Goal: Task Accomplishment & Management: Manage account settings

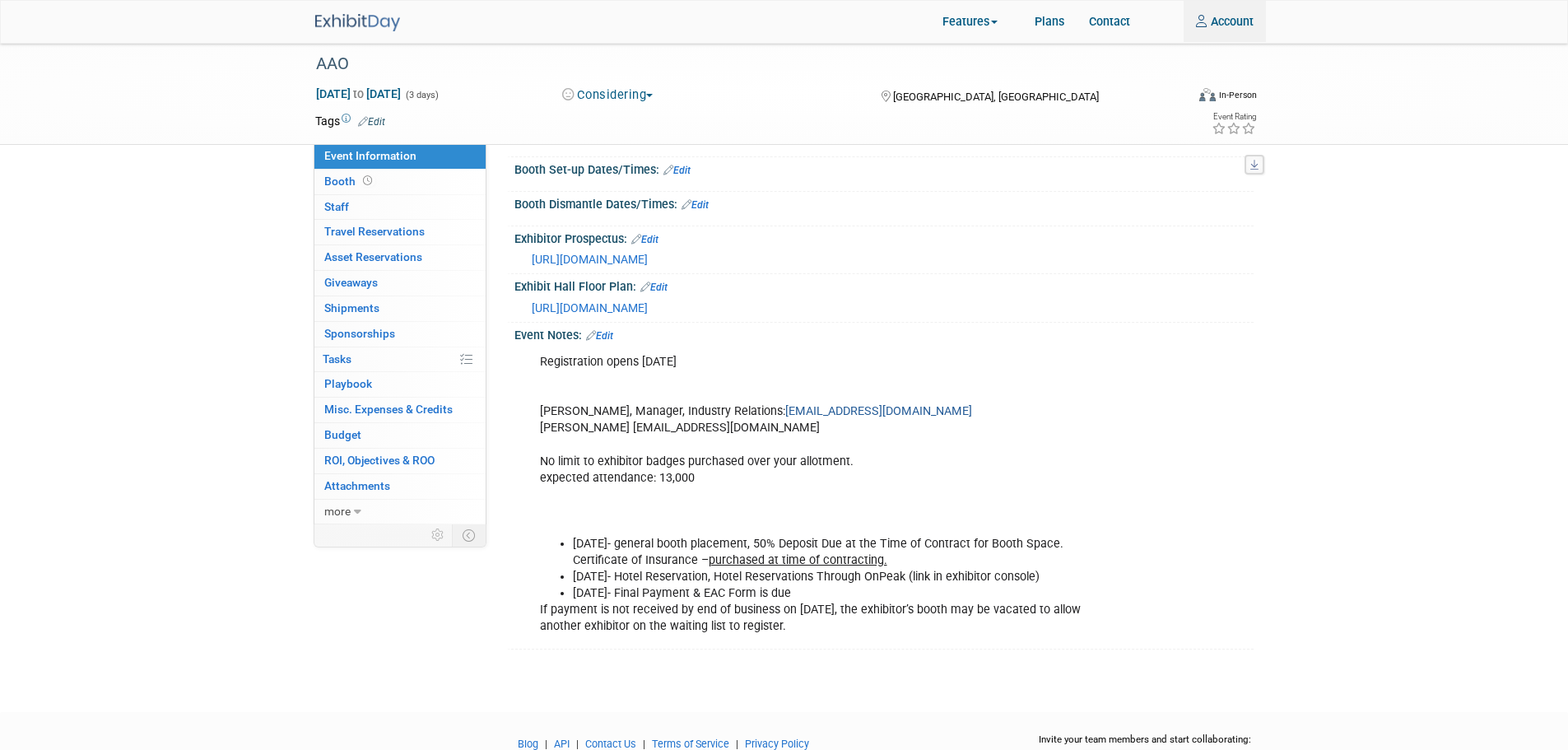
scroll to position [164, 0]
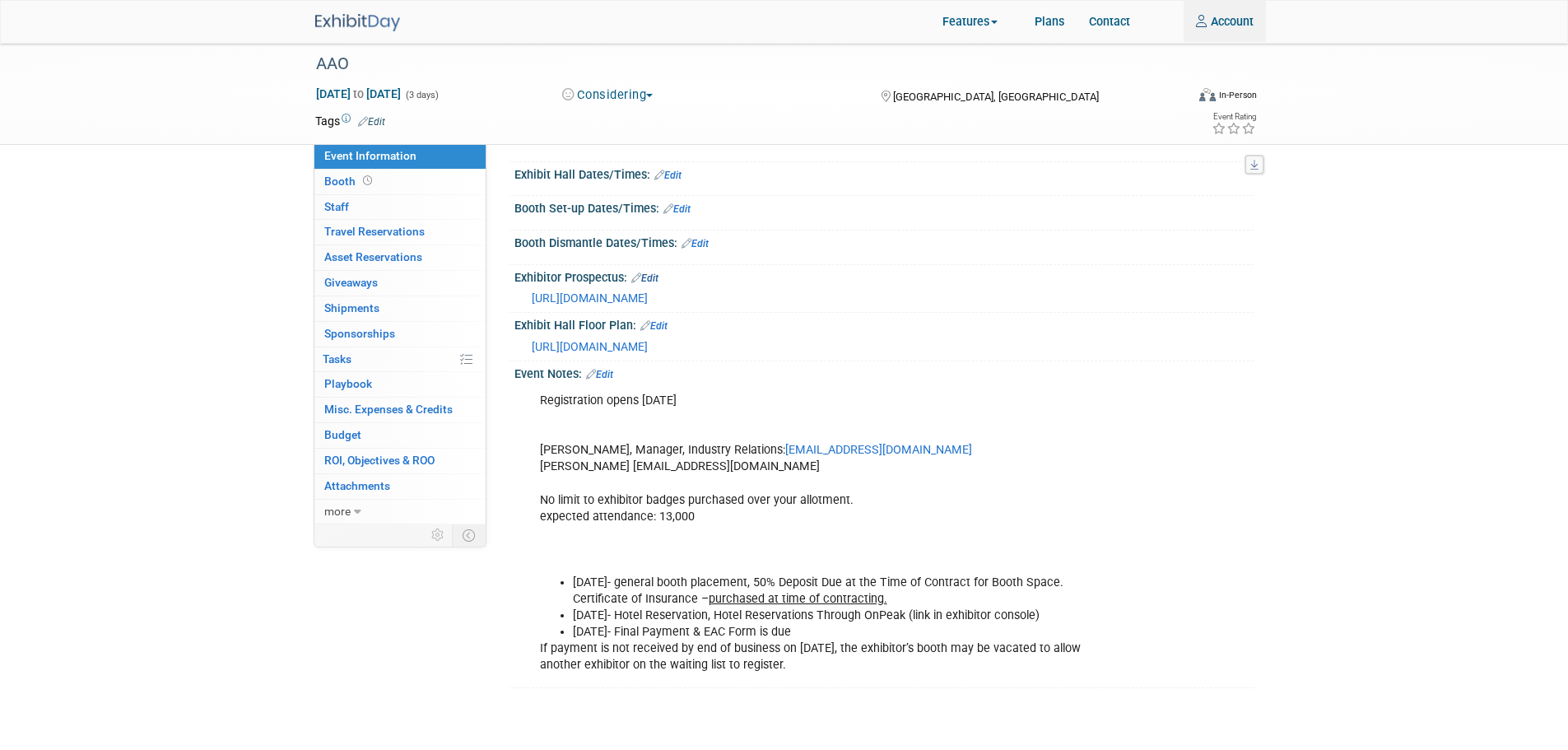
type input "kwatts@mysolutionsteam.com"
click at [656, 278] on link "Edit" at bounding box center [645, 278] width 27 height 12
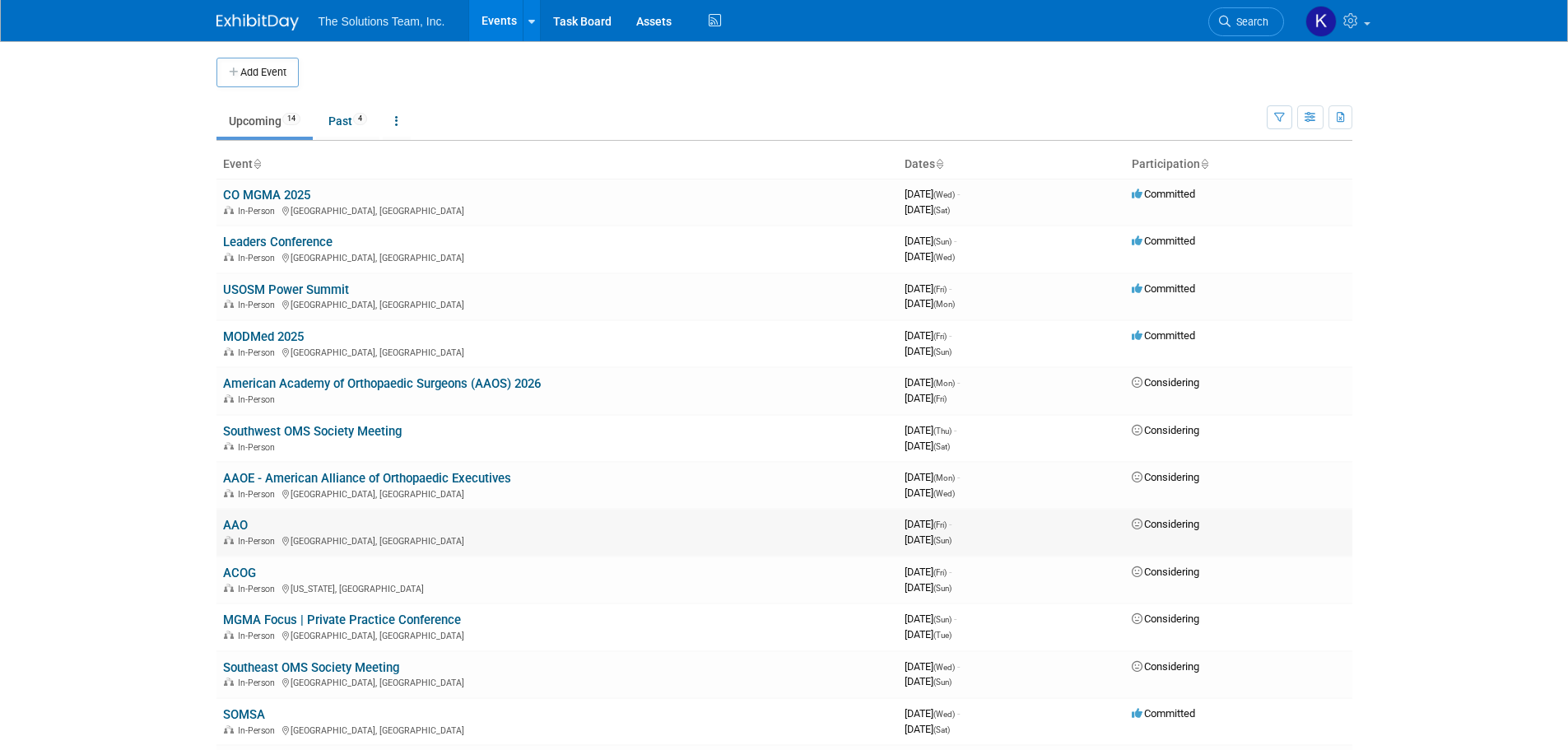
click at [225, 526] on link "AAO" at bounding box center [235, 525] width 24 height 15
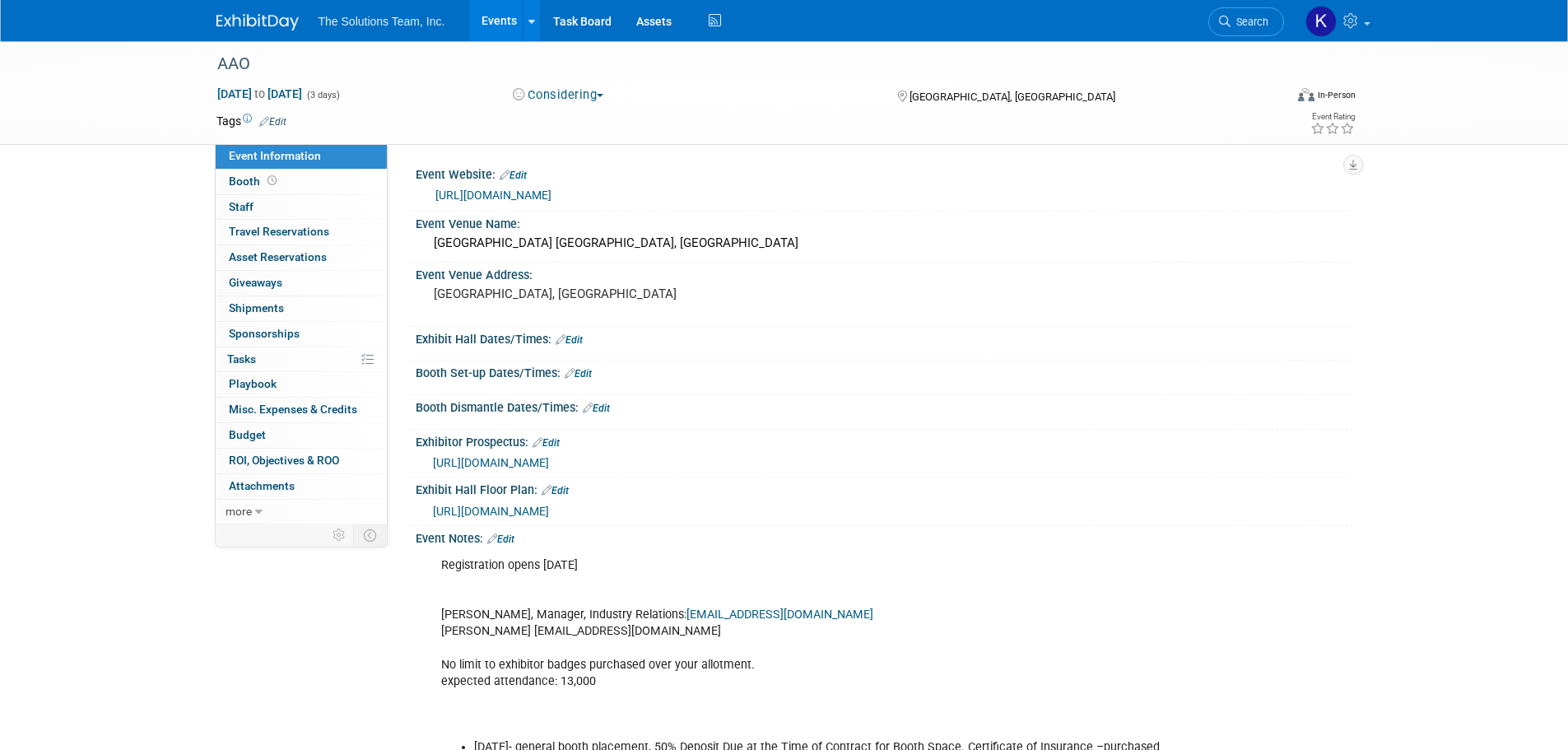
click at [555, 443] on link "Edit" at bounding box center [546, 444] width 27 height 12
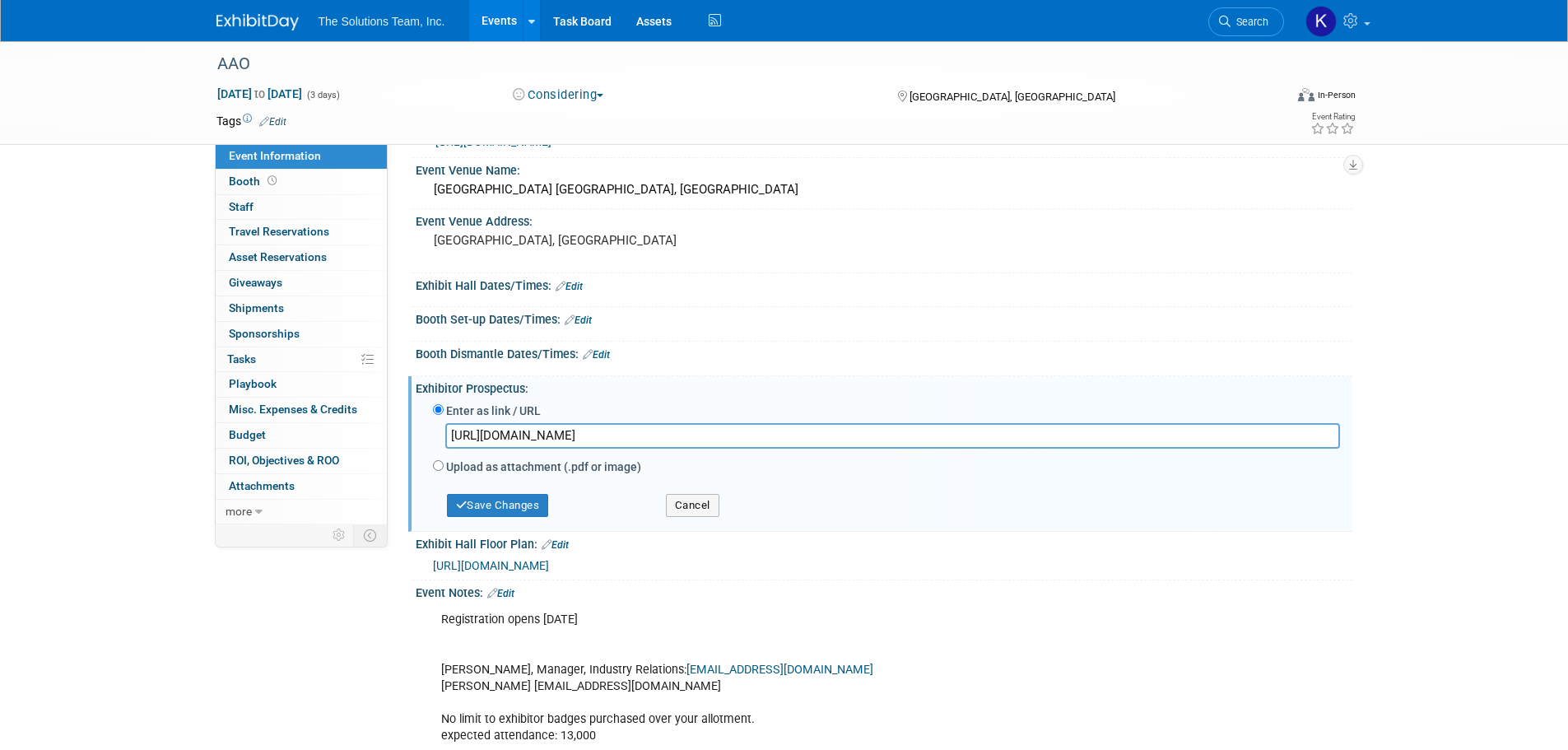
scroll to position [82, 0]
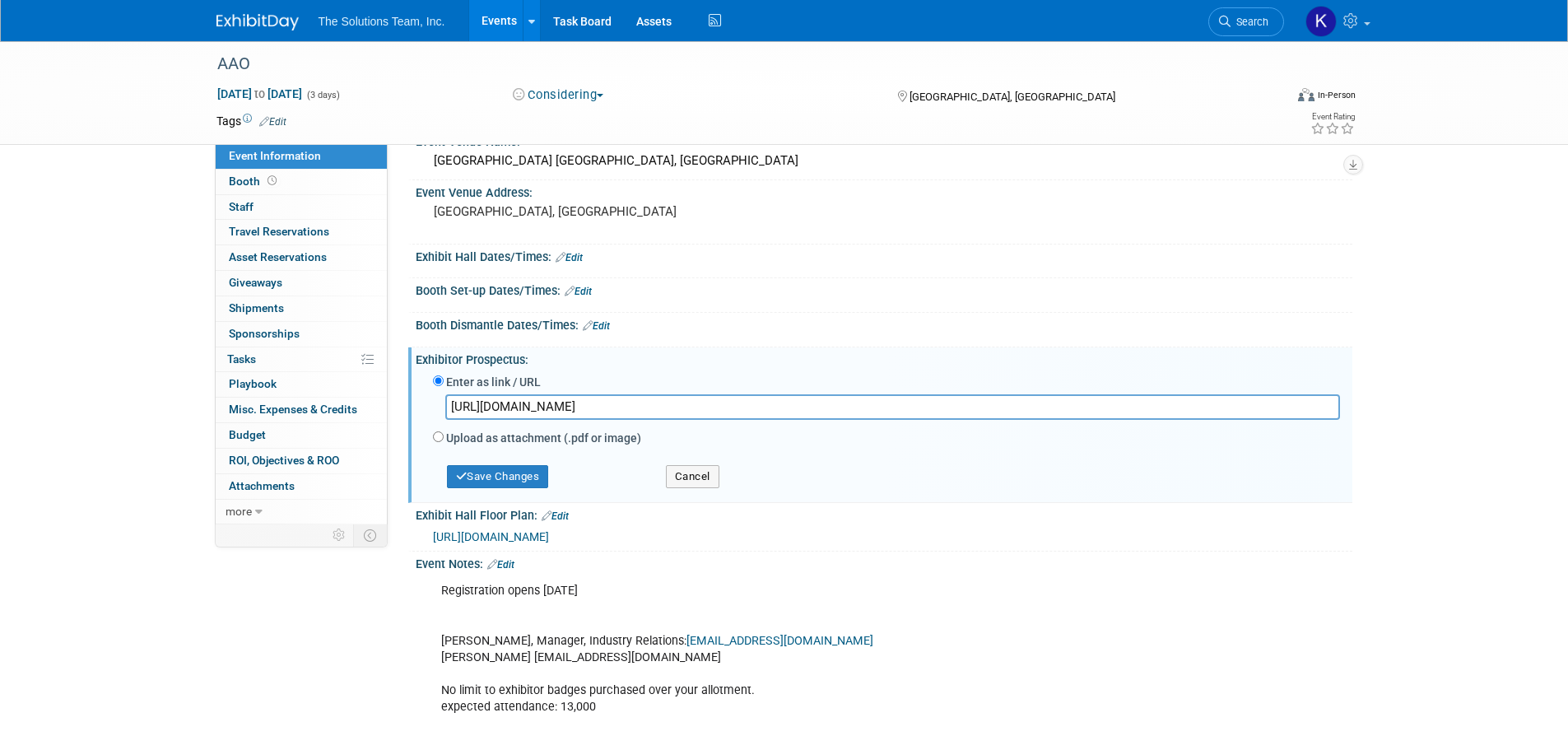
drag, startPoint x: 1003, startPoint y: 407, endPoint x: 429, endPoint y: 422, distance: 574.2
click at [429, 422] on div "Enter as link / URL https://www2.aaoinfo.org/wp-content/uploads/2025/08/25-26-S…" at bounding box center [884, 433] width 912 height 126
paste input "nam02.safelinks.protection.outlook.com/?url=https%3A%2F%2Fwww2.aaoinfo.org%2Fan…"
drag, startPoint x: 1208, startPoint y: 409, endPoint x: 279, endPoint y: 412, distance: 929.0
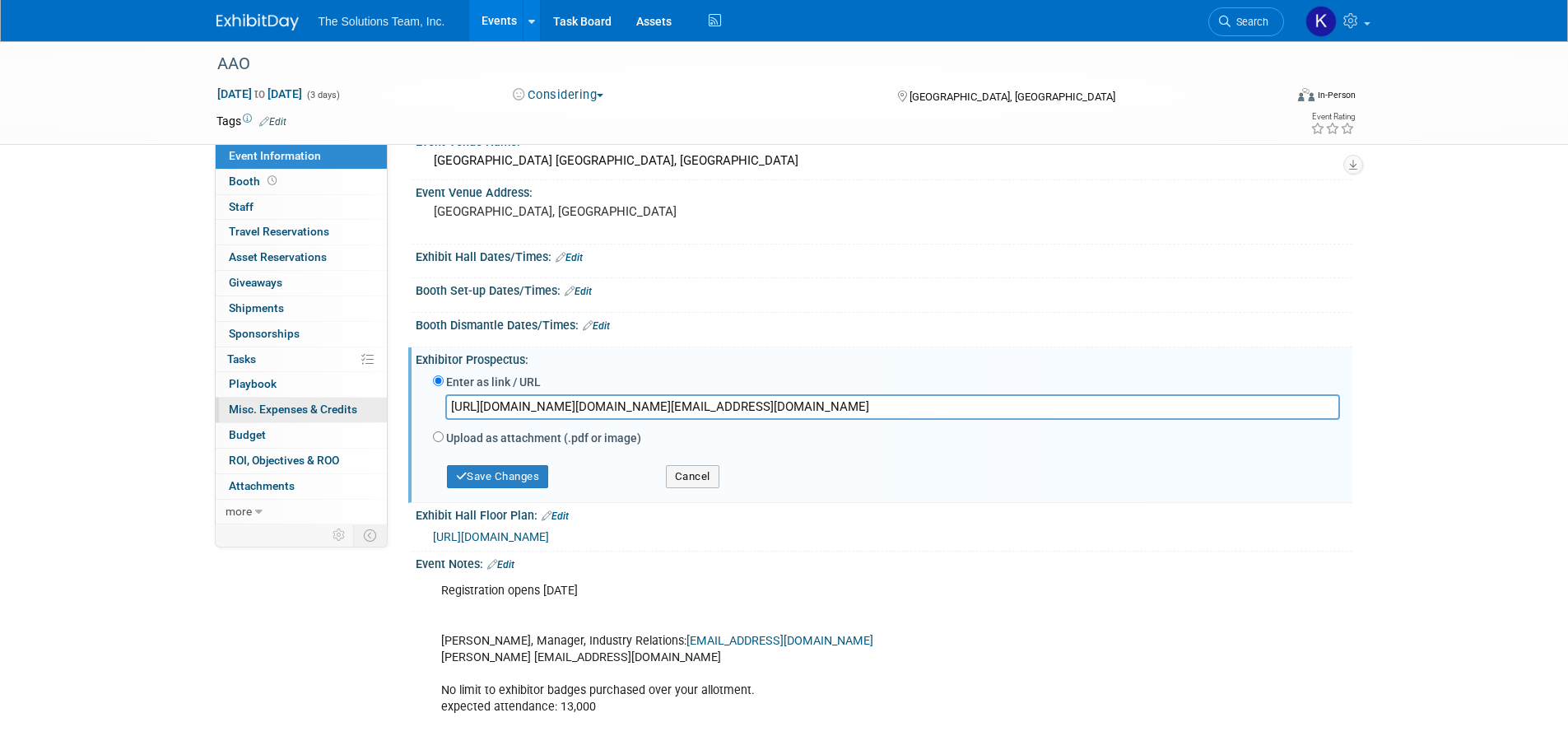
click at [279, 412] on div "Event Information Event Info Booth Booth 0 Staff 0 Staff 0 Travel Reservations …" at bounding box center [785, 419] width 1161 height 920
type input "xxmU%3D&reserved=0"
drag, startPoint x: 592, startPoint y: 405, endPoint x: 417, endPoint y: 399, distance: 175.1
click at [417, 399] on div "Enter as link / URL xxmU%3D&reserved=0 Upload as attachment (.pdf or image) Sel…" at bounding box center [884, 432] width 937 height 132
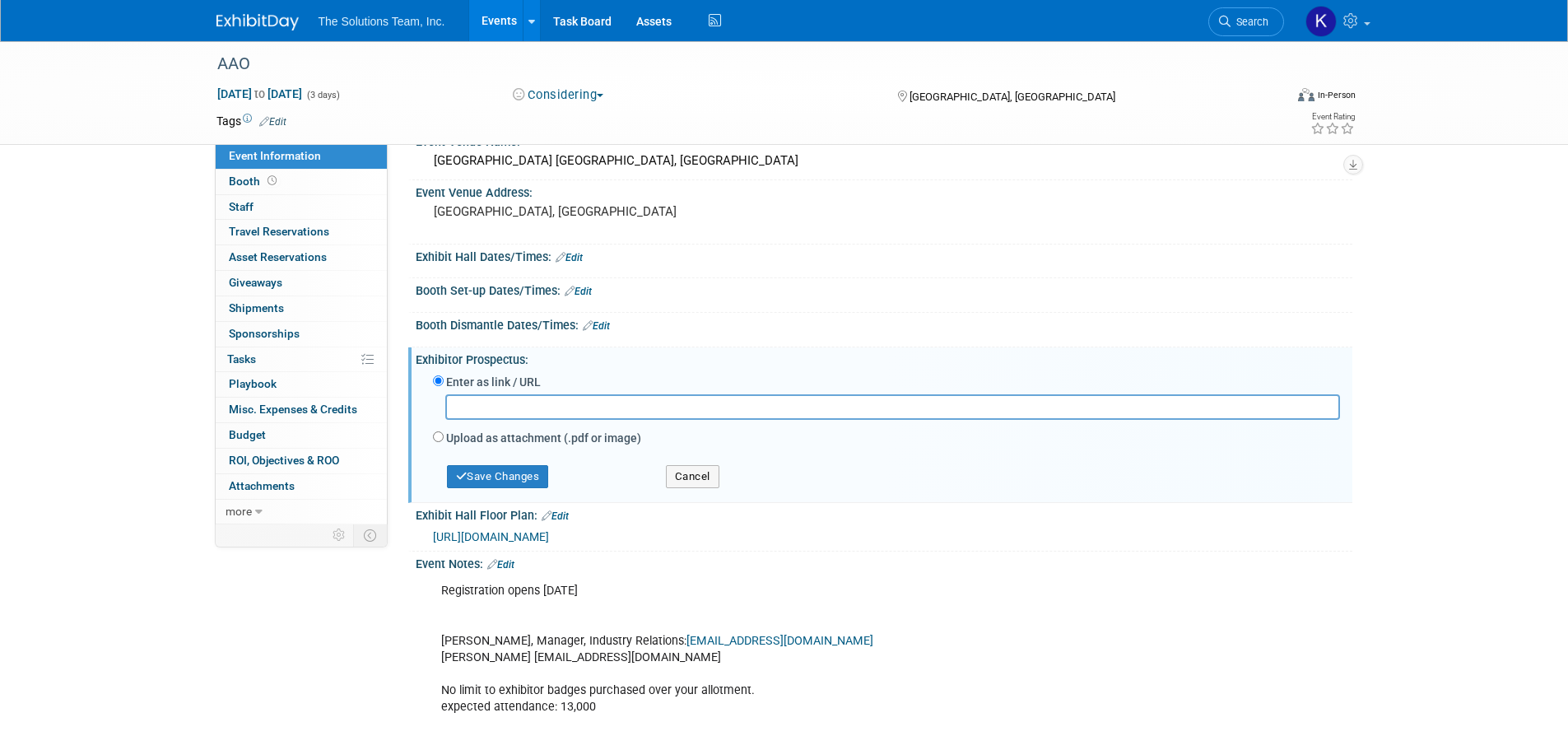
paste input "https://www2.aaoinfo.org/annual-session-2026/annual-session-exhibitor-prospectu…"
type input "https://www2.aaoinfo.org/annual-session-2026/annual-session-exhibitor-prospectu…"
click at [488, 478] on button "Save Changes" at bounding box center [498, 477] width 102 height 23
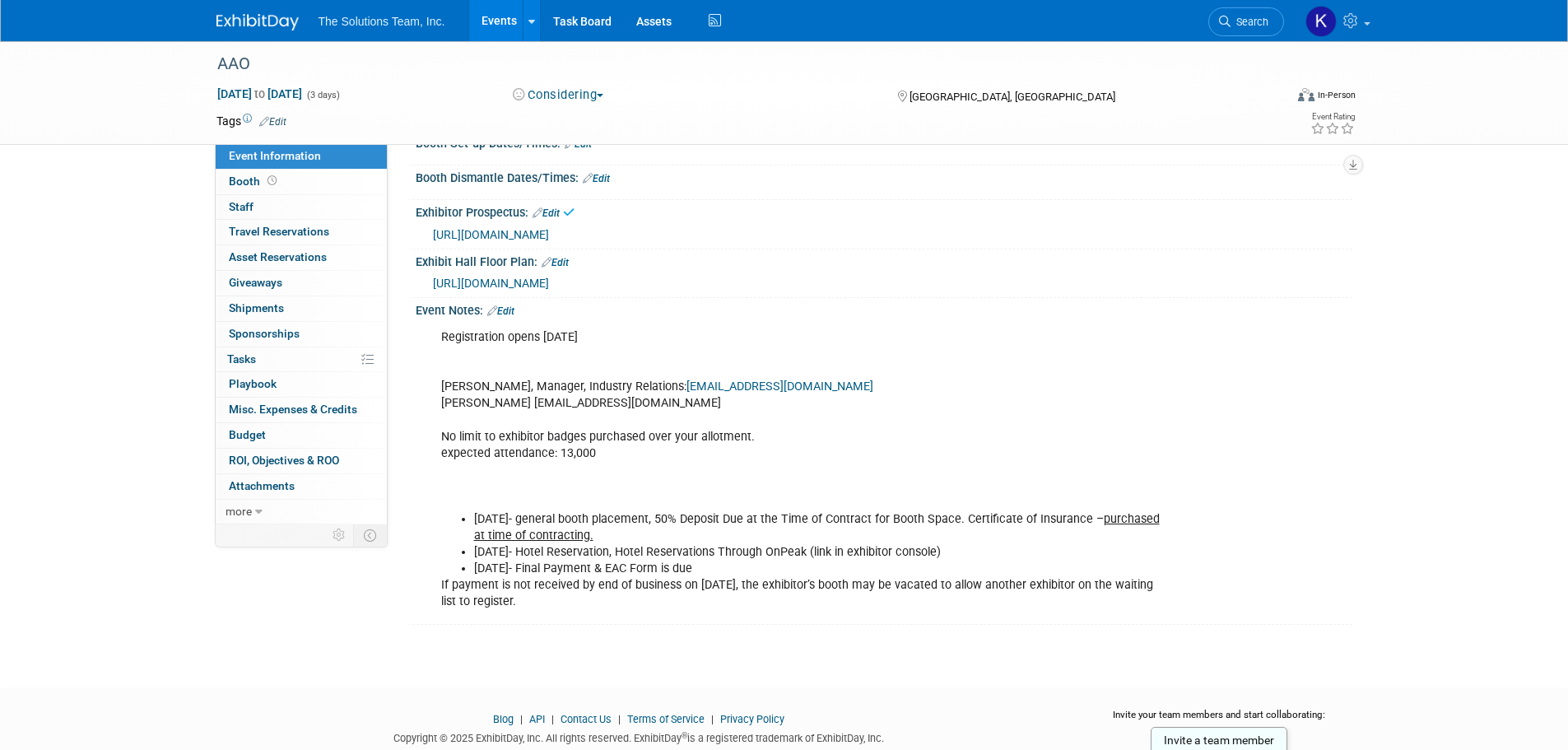
scroll to position [247, 0]
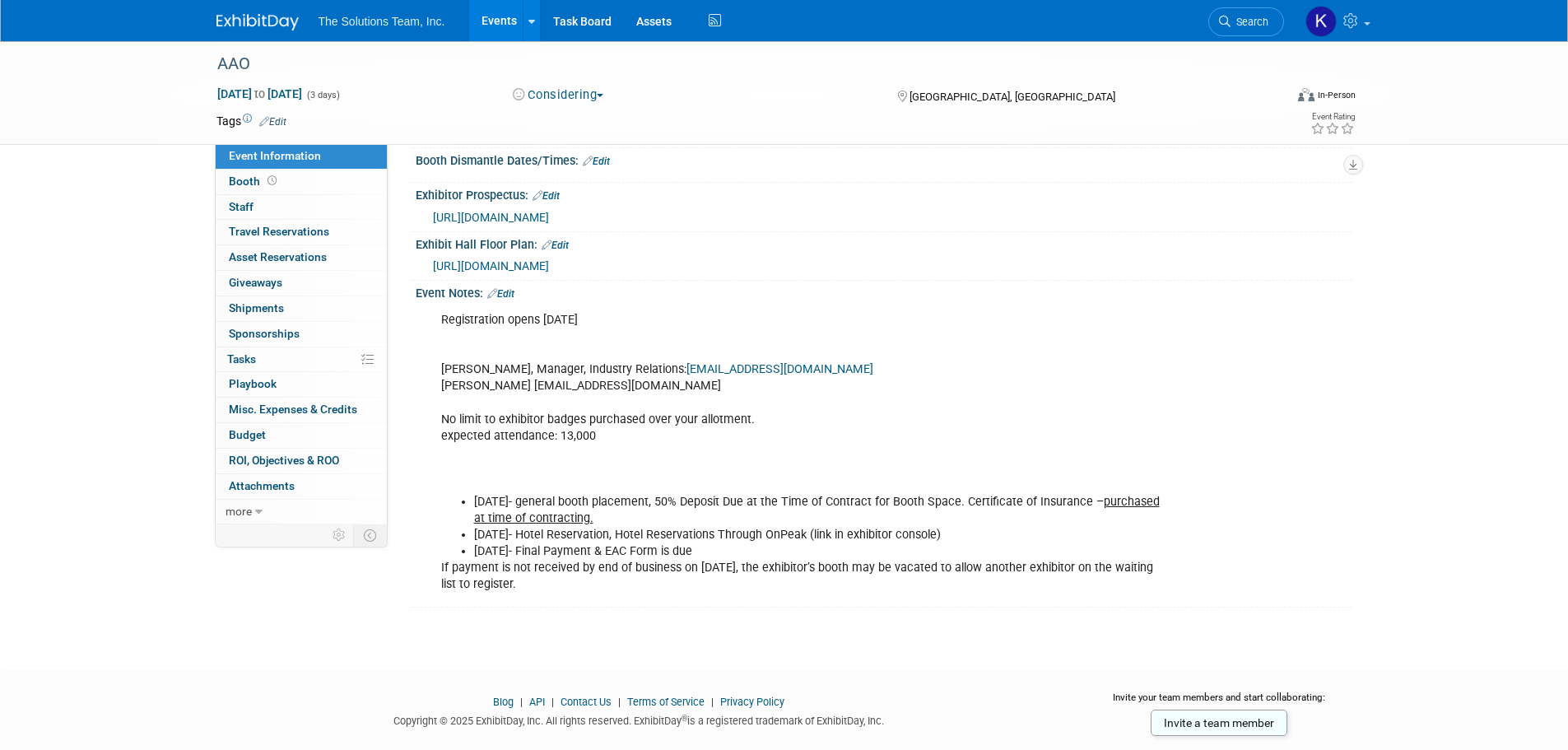
click at [510, 298] on link "Edit" at bounding box center [501, 294] width 27 height 12
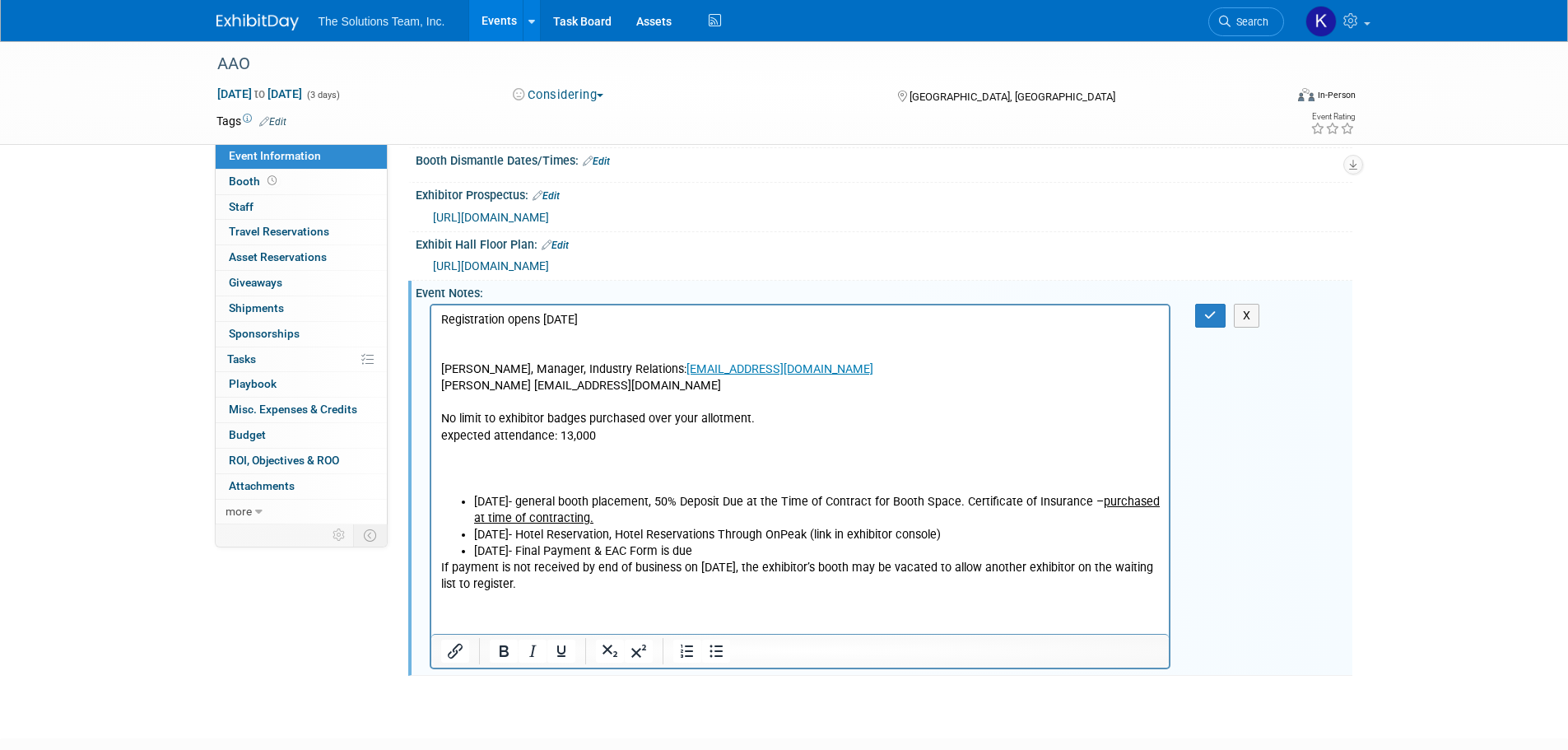
scroll to position [0, 0]
click at [706, 577] on p "If payment is not received by end of business on February 13, 2026, the exhibit…" at bounding box center [800, 577] width 719 height 33
click at [654, 587] on p "If payment is not received by end of business on February 13, 2026, the exhibit…" at bounding box center [800, 577] width 719 height 33
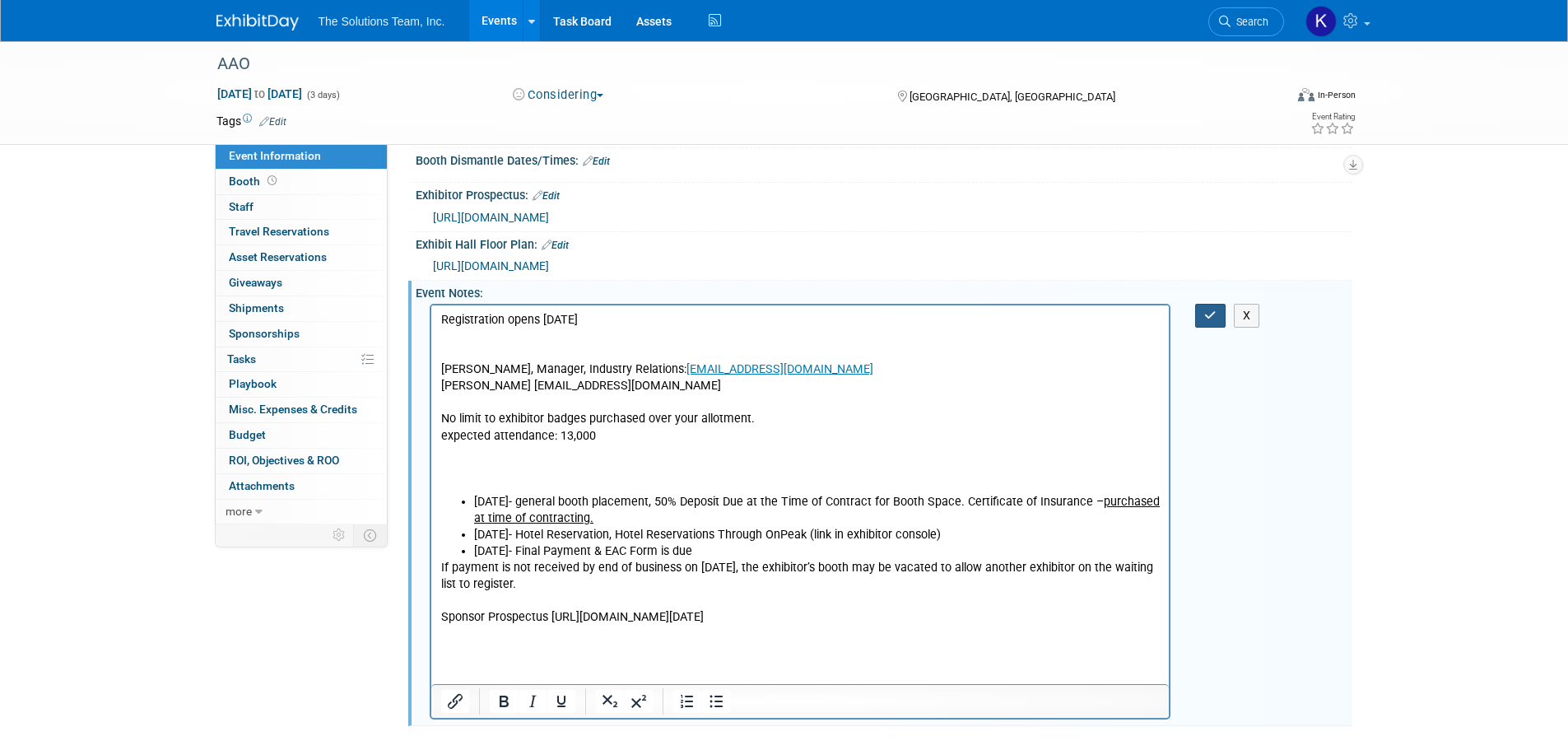
click at [1199, 306] on button "button" at bounding box center [1210, 315] width 30 height 23
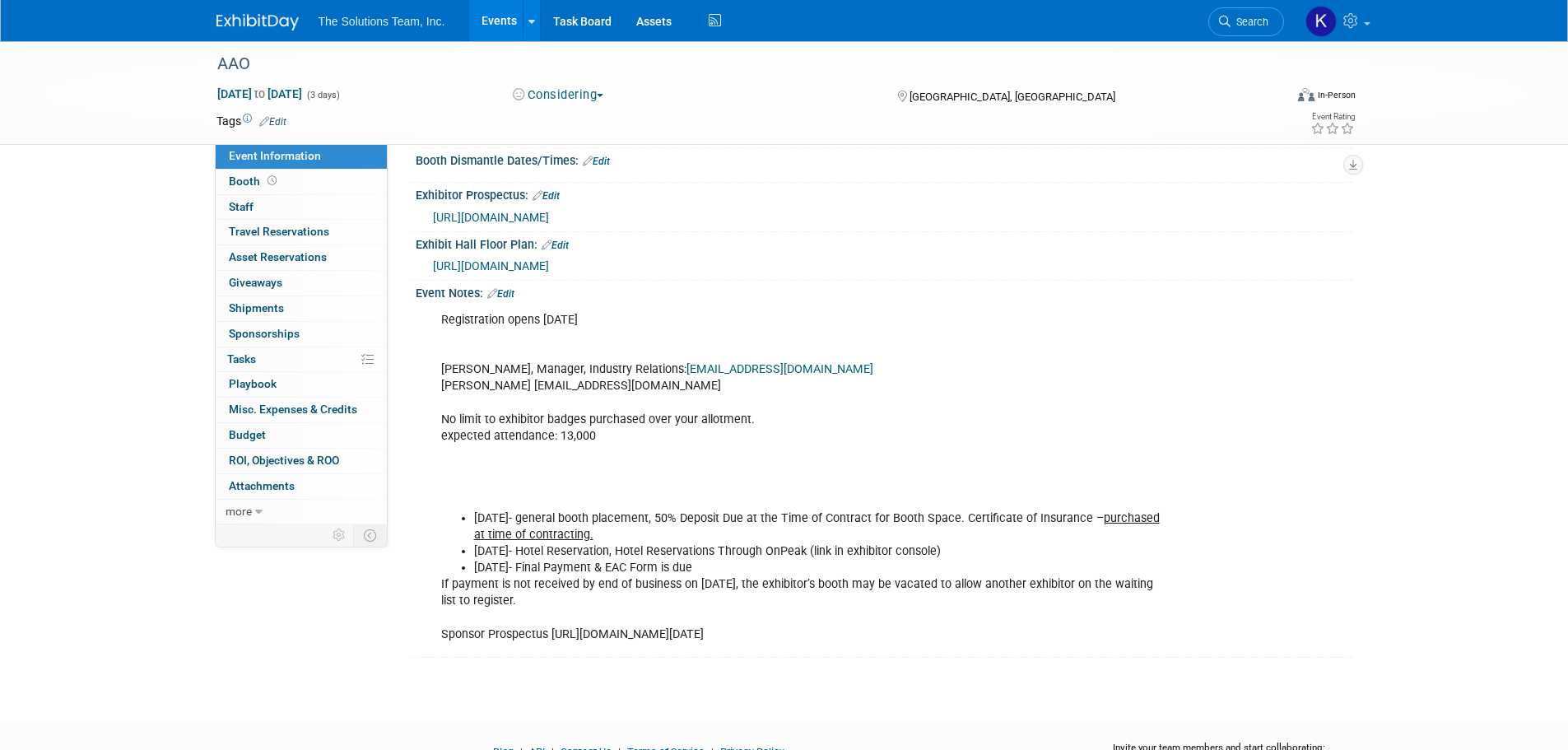
click at [505, 292] on link "Edit" at bounding box center [501, 294] width 27 height 12
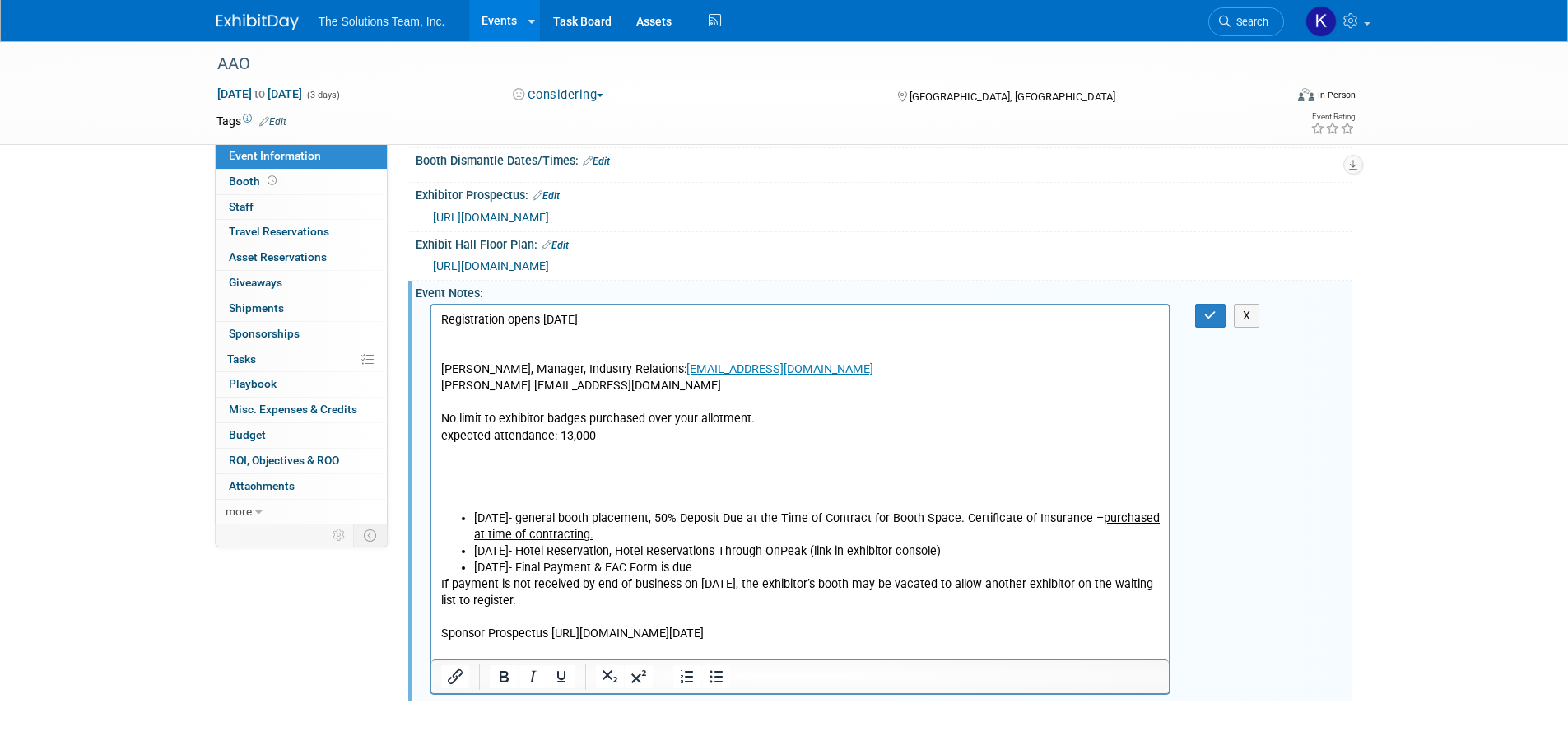
click at [582, 642] on p "If payment is not received by end of business on February 13, 2026, the exhibit…" at bounding box center [800, 609] width 719 height 66
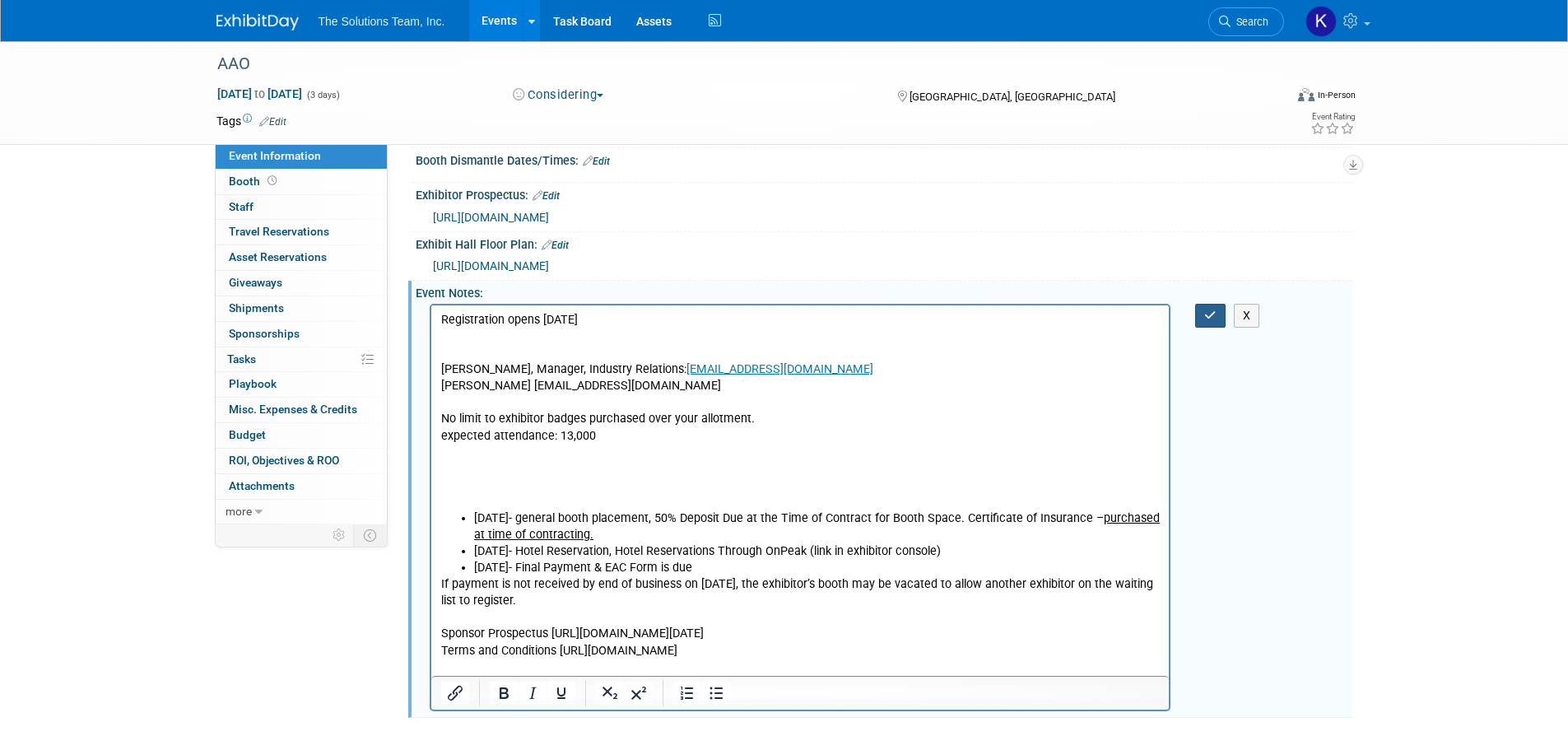
click at [1204, 316] on icon "button" at bounding box center [1210, 315] width 13 height 12
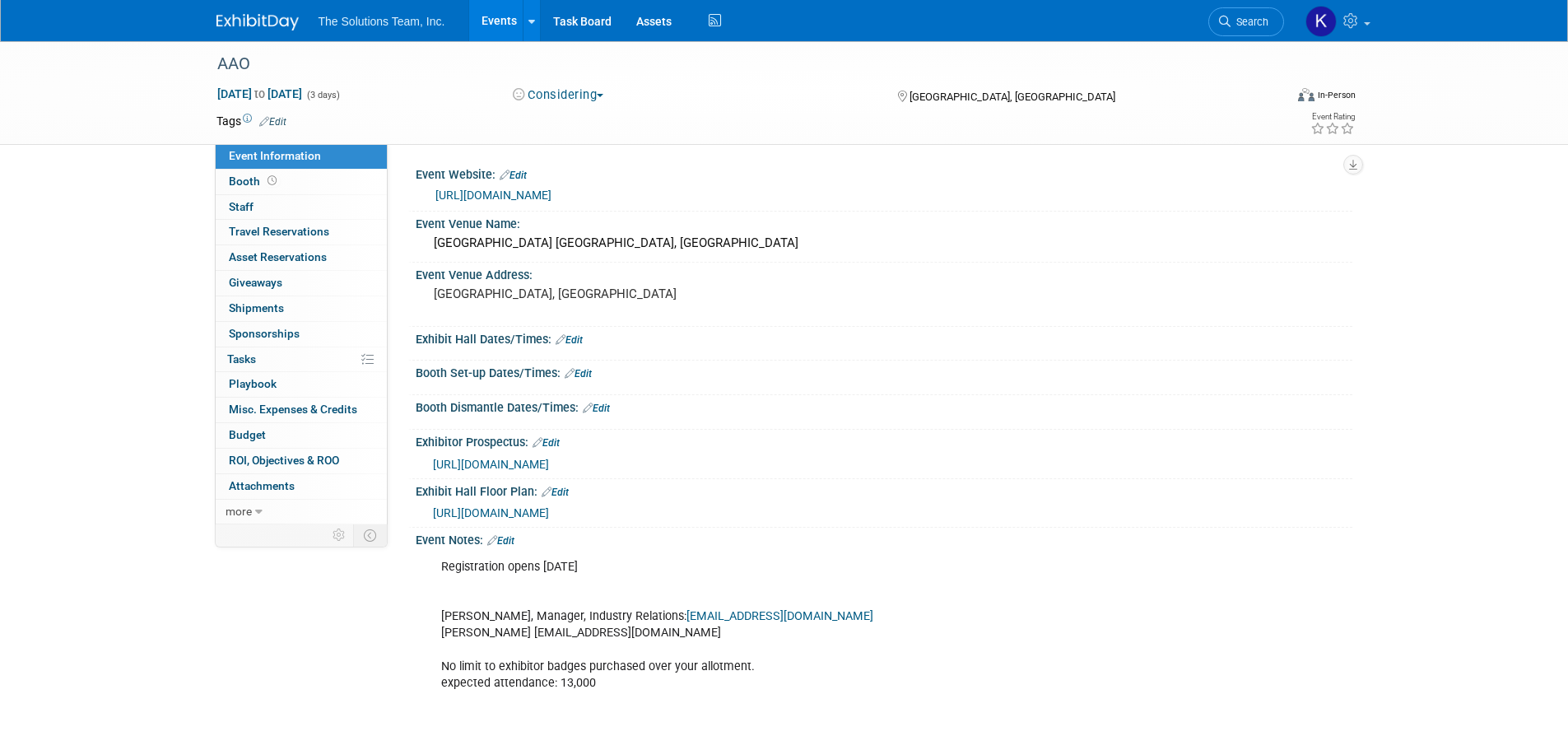
click at [493, 30] on link "Events" at bounding box center [498, 21] width 60 height 41
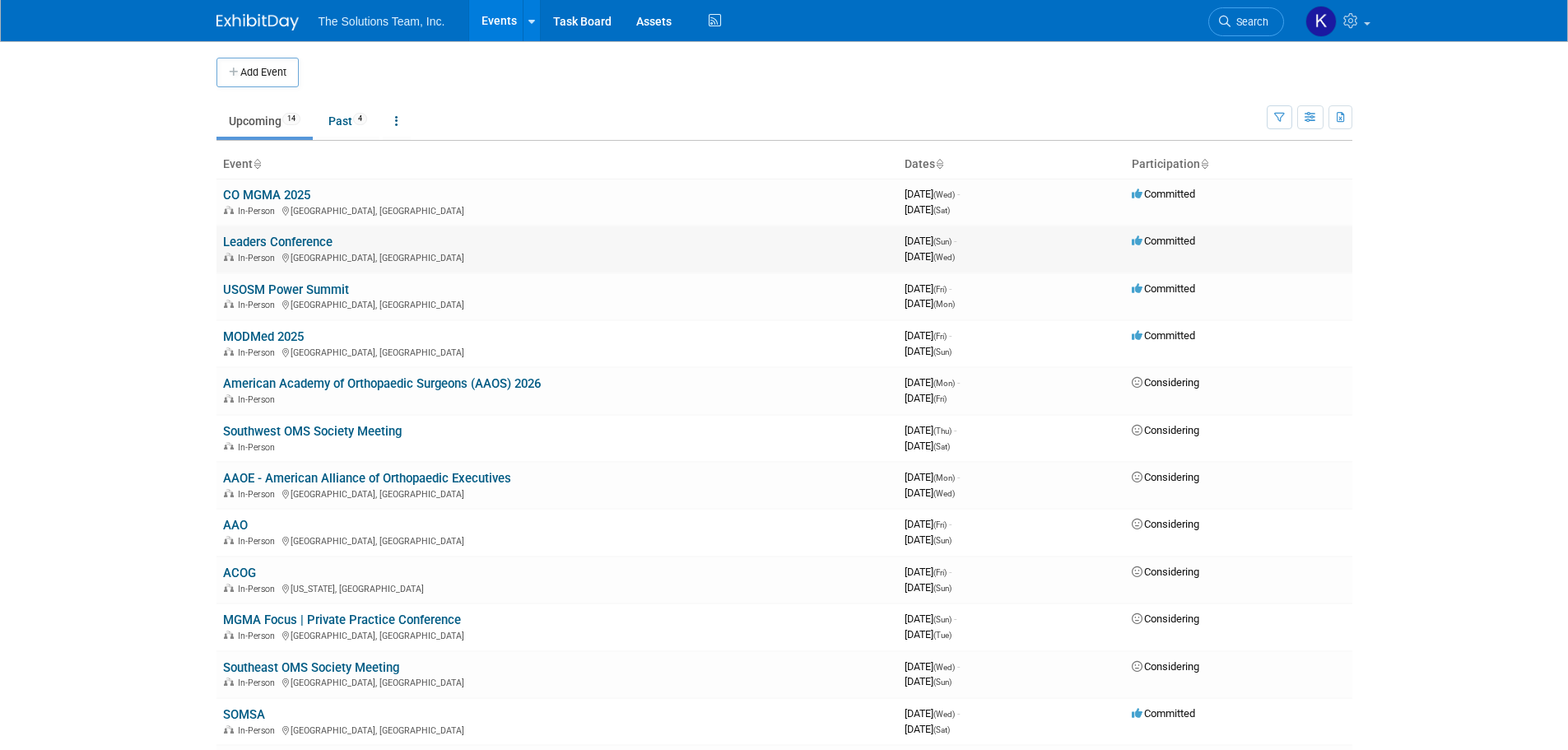
click at [274, 241] on link "Leaders Conference" at bounding box center [278, 242] width 110 height 15
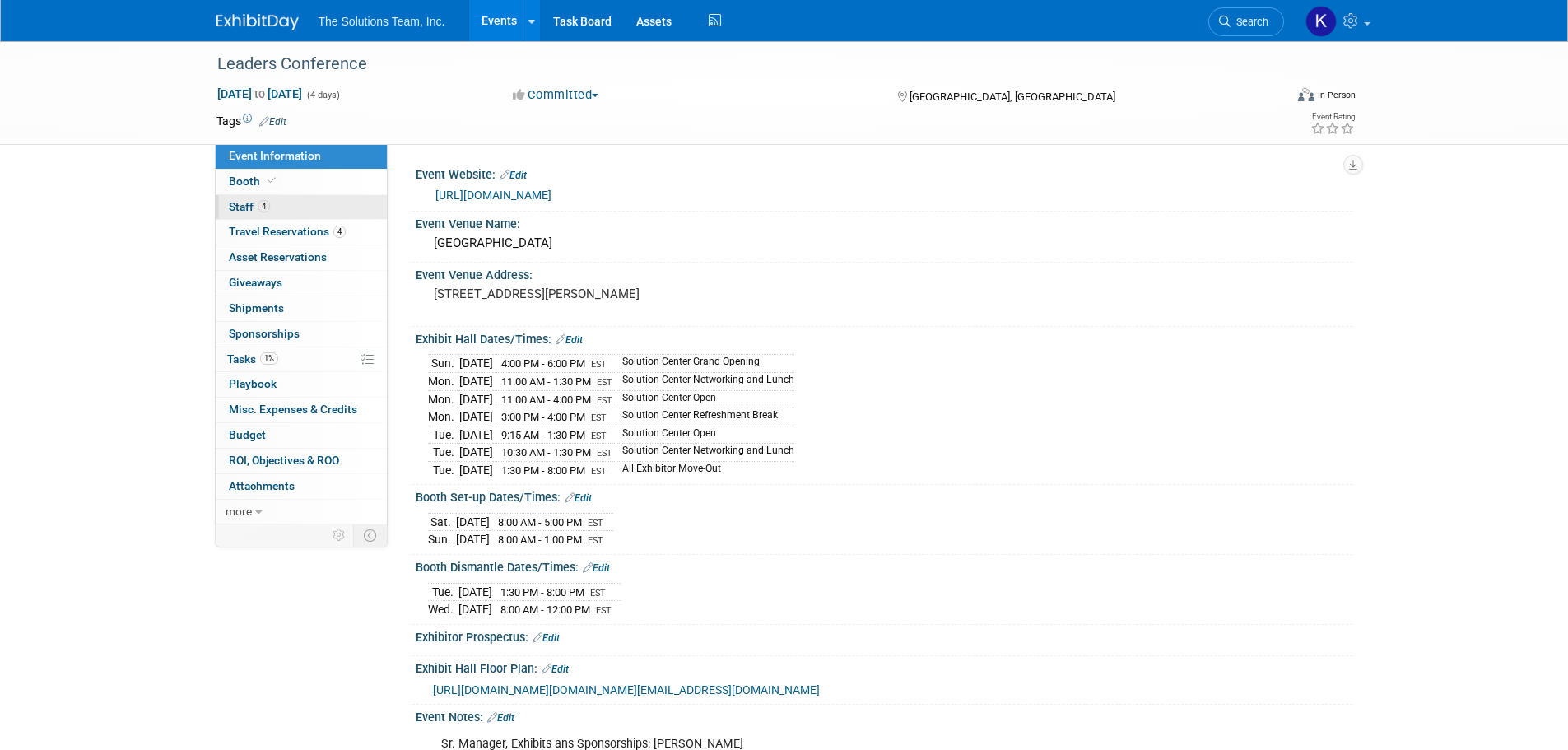
click at [286, 202] on link "4 Staff 4" at bounding box center [300, 207] width 171 height 24
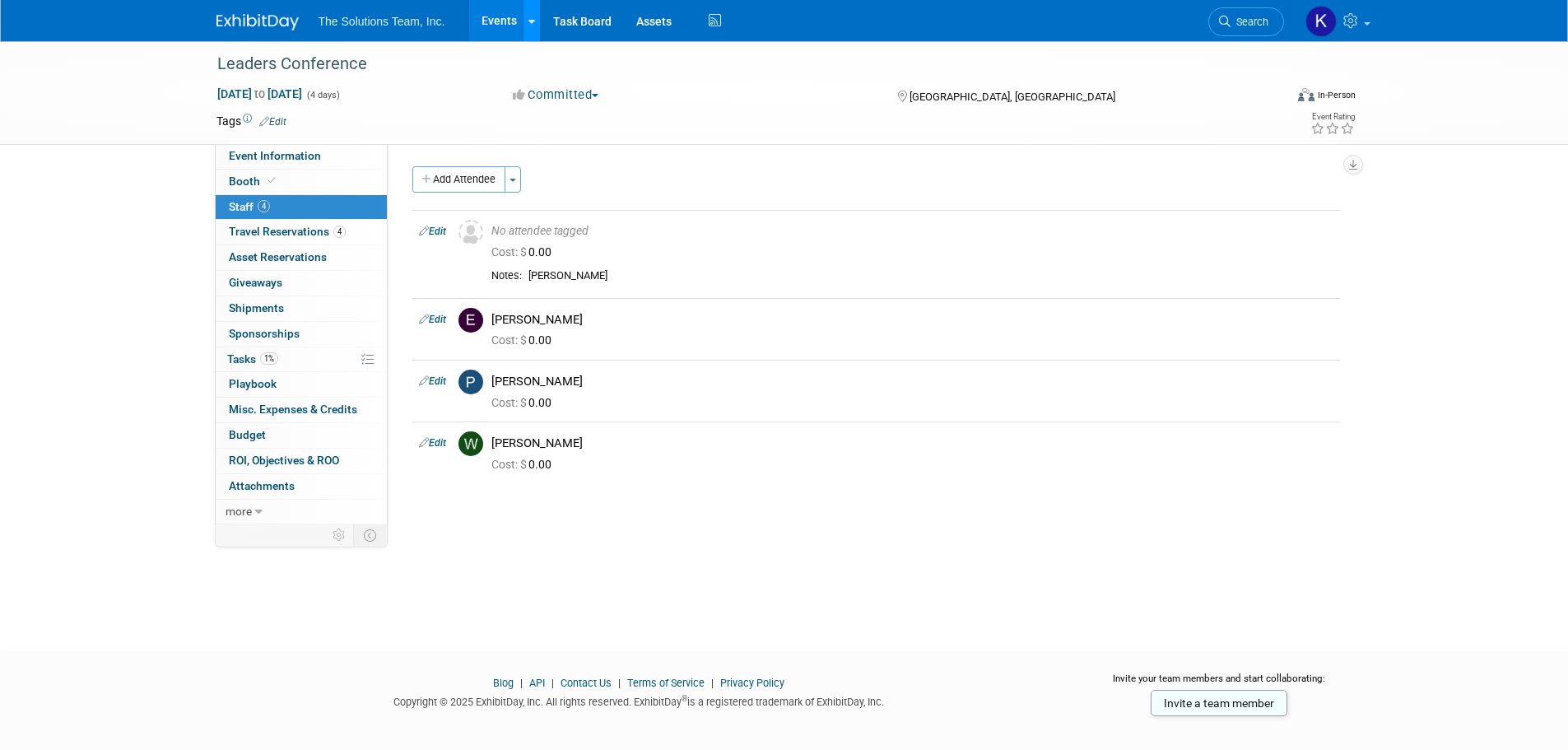
click at [531, 18] on icon at bounding box center [531, 22] width 7 height 11
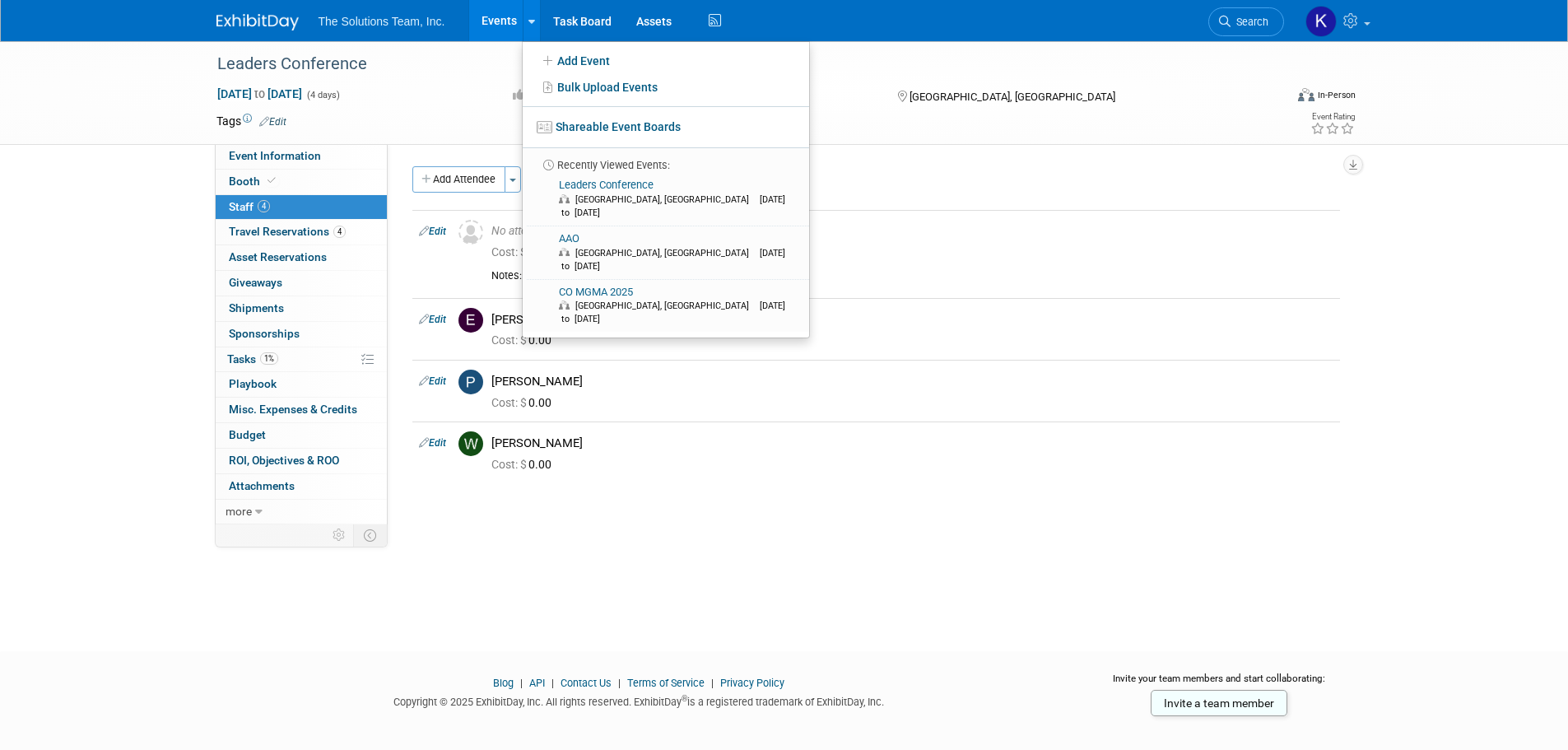
click at [501, 13] on link "Events" at bounding box center [498, 21] width 60 height 41
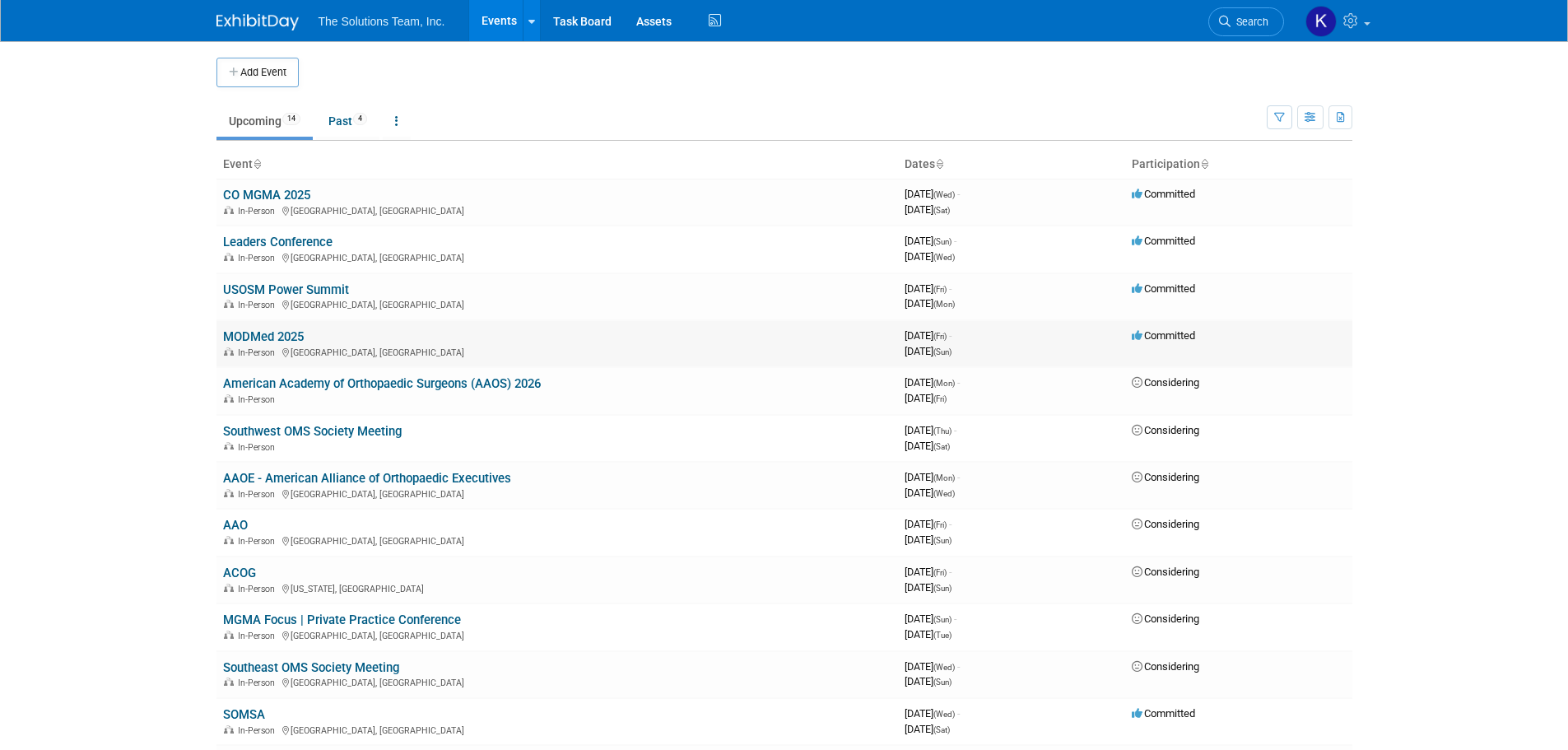
click at [254, 330] on link "MODMed 2025" at bounding box center [263, 336] width 80 height 15
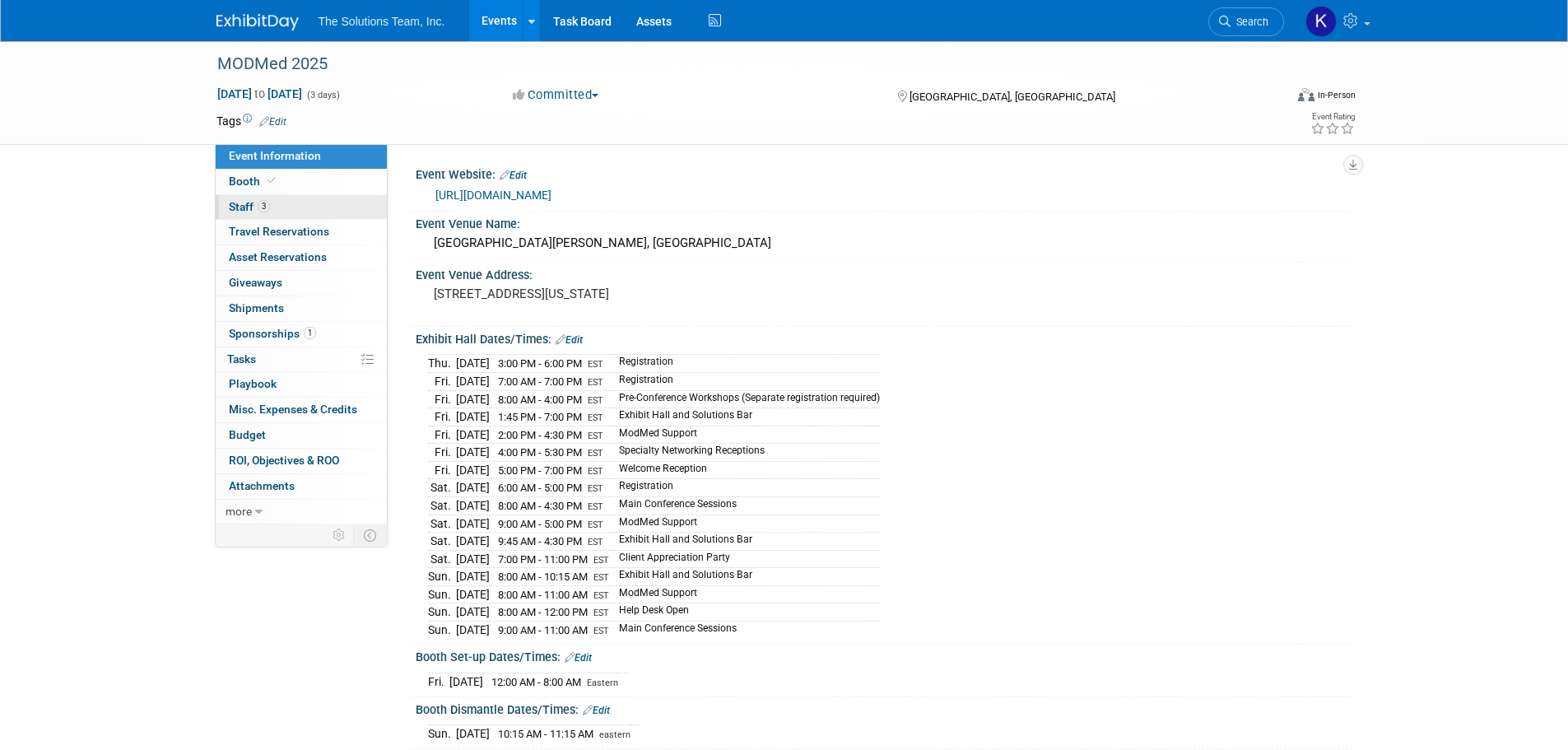
click at [260, 201] on span "3" at bounding box center [263, 206] width 13 height 13
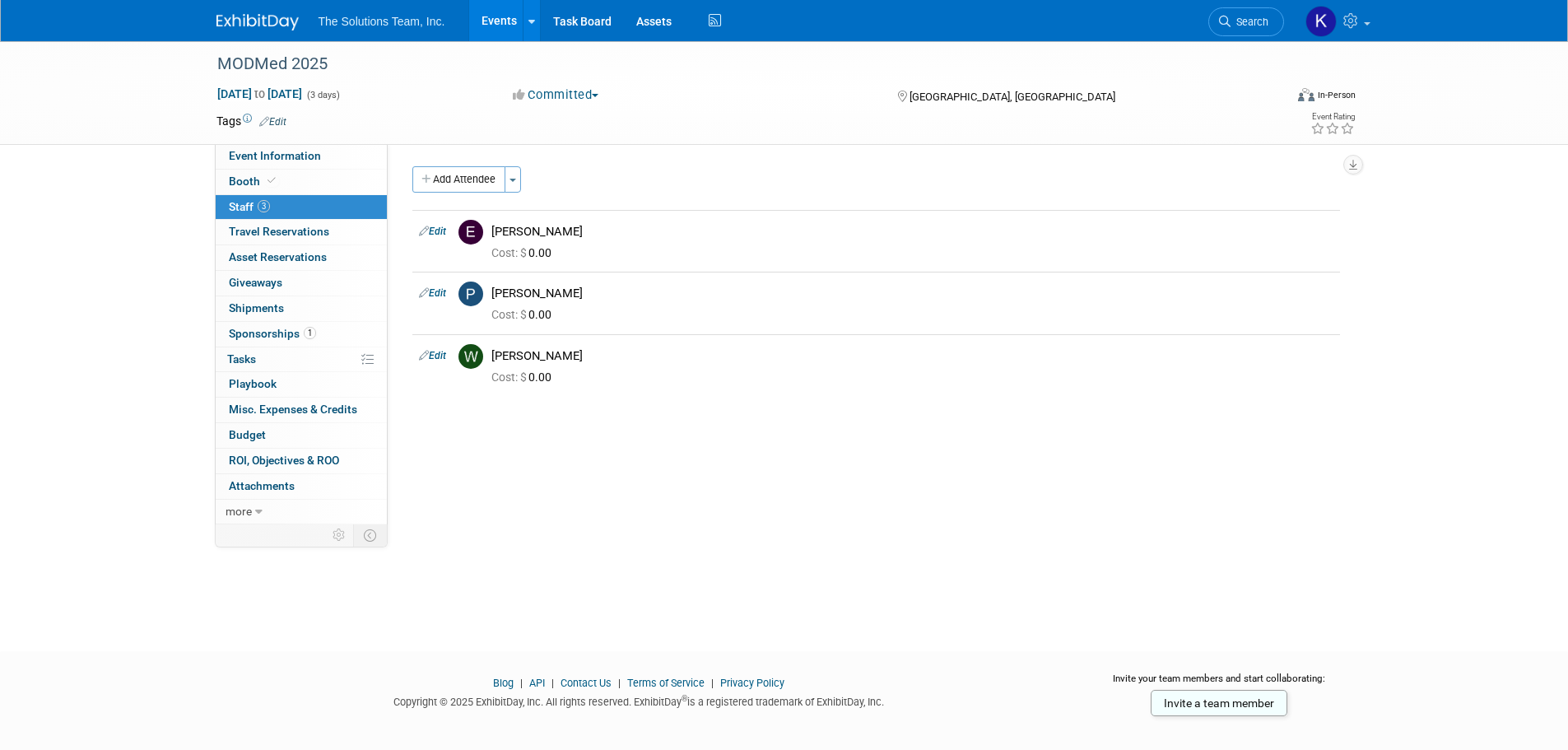
click at [499, 18] on link "Events" at bounding box center [498, 21] width 60 height 41
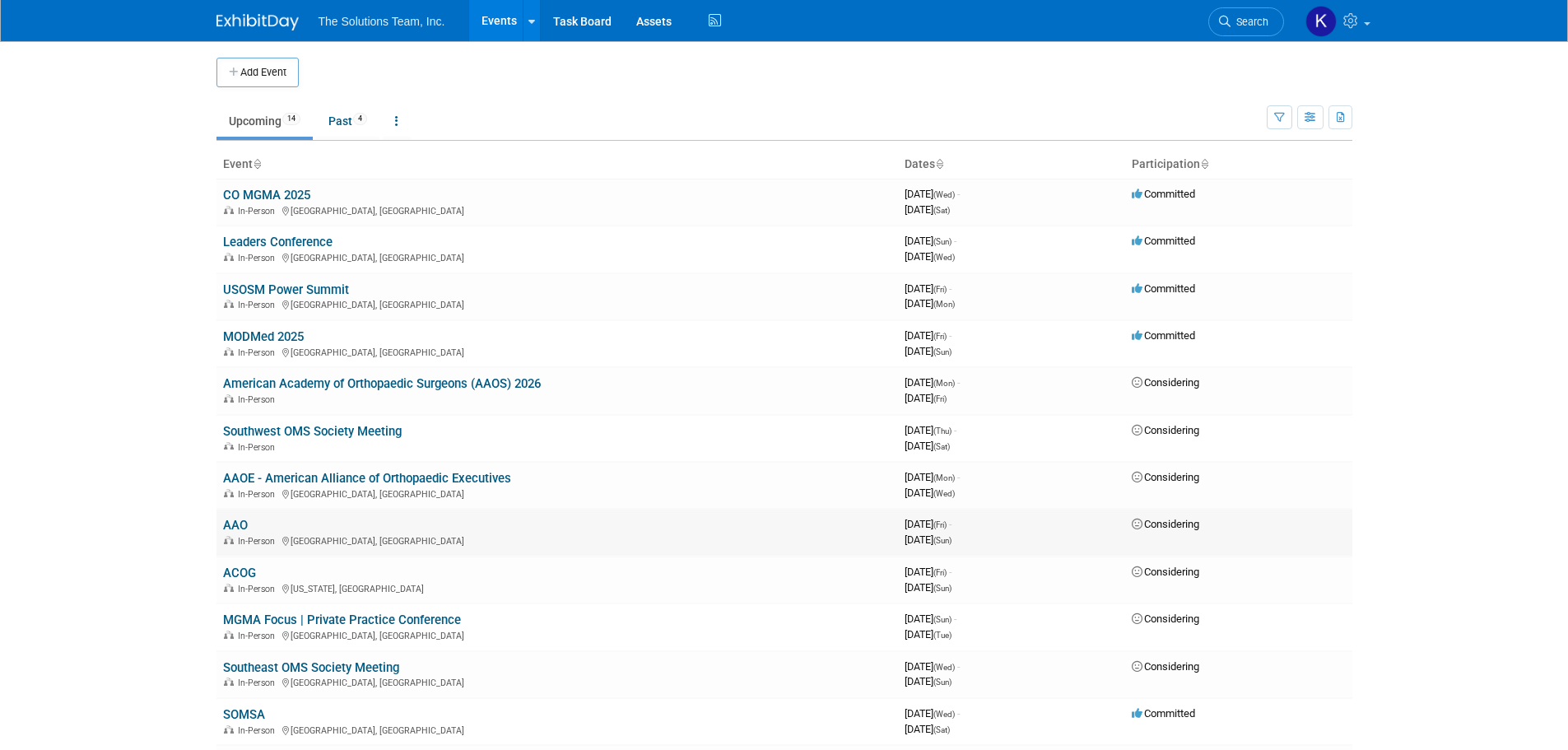
click at [238, 528] on link "AAO" at bounding box center [235, 525] width 24 height 15
